Goal: Task Accomplishment & Management: Manage account settings

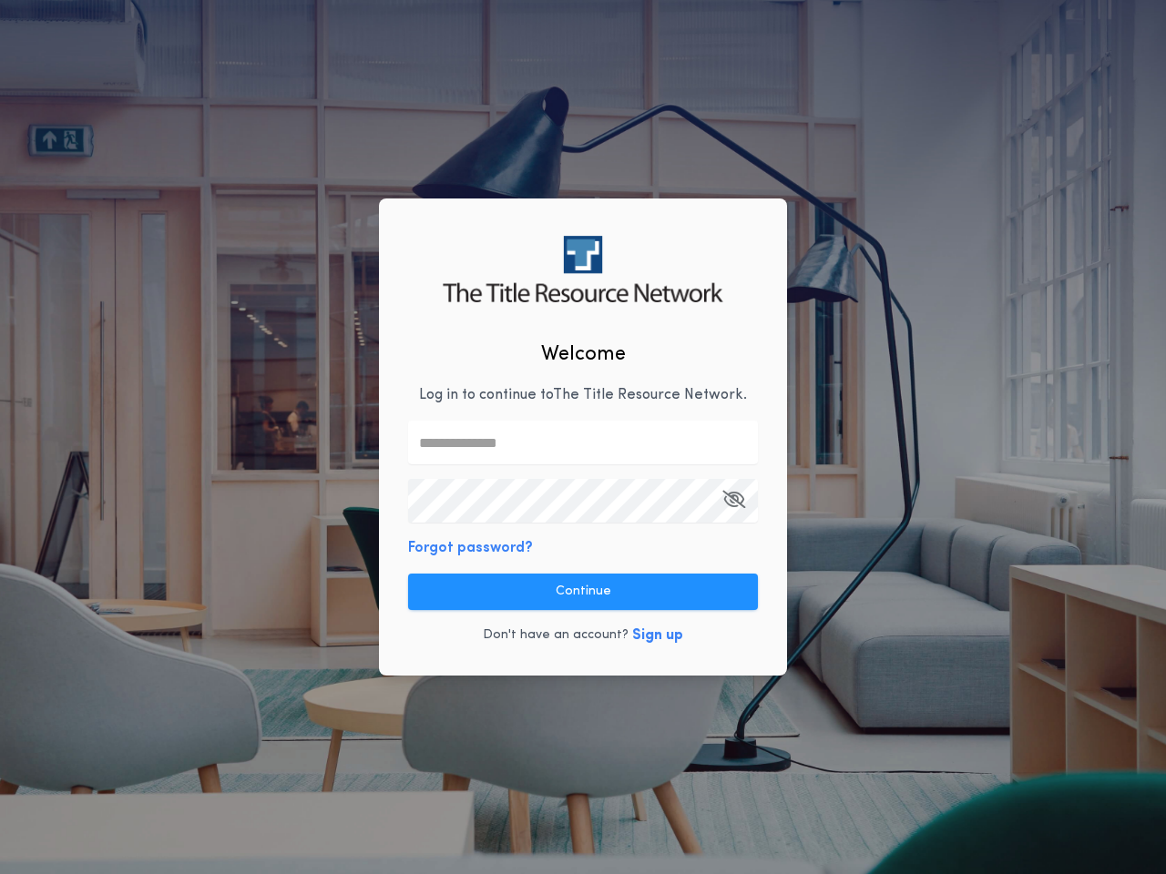
click at [583, 437] on input "text" at bounding box center [583, 443] width 350 height 44
click at [733, 500] on icon "button" at bounding box center [733, 499] width 23 height 1
click at [467, 548] on button "Forgot password?" at bounding box center [470, 548] width 125 height 22
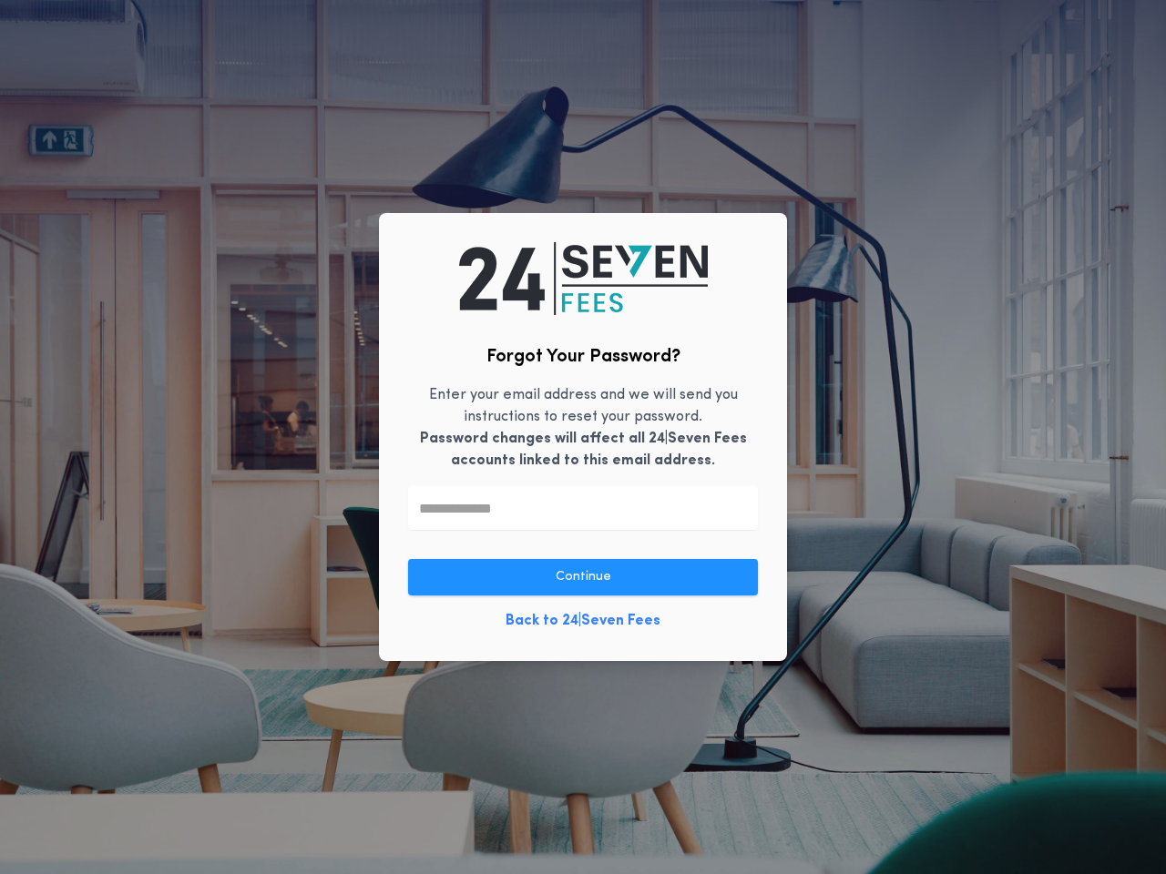
click at [583, 610] on link "Back to 24|Seven Fees" at bounding box center [583, 621] width 155 height 22
click at [653, 637] on div "Forgot Your Password? Enter your email address and we will send you instruction…" at bounding box center [583, 437] width 1166 height 874
click at [596, 863] on button "button" at bounding box center [596, 875] width 26 height 46
